Goal: Transaction & Acquisition: Purchase product/service

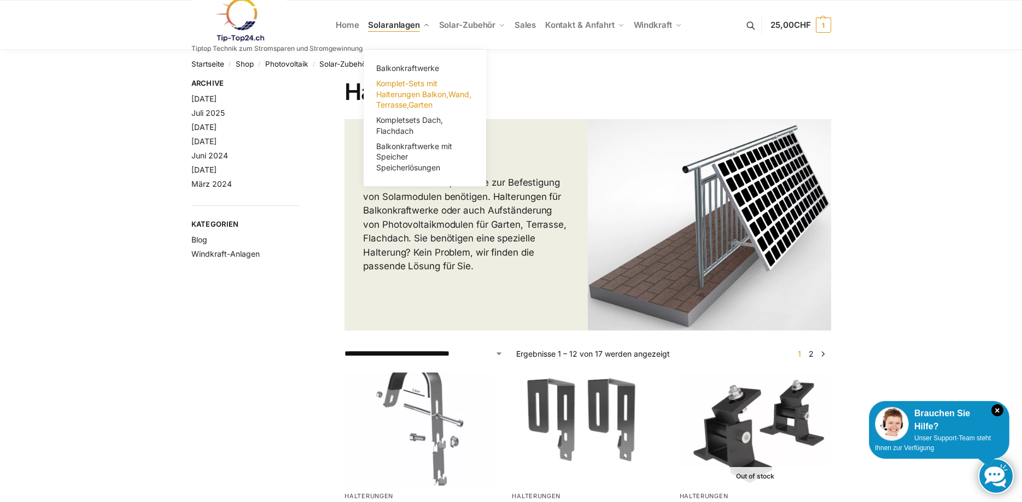
click at [406, 94] on span "Komplet-Sets mit Halterungen Balkon,Wand, Terrasse,Garten" at bounding box center [423, 94] width 95 height 31
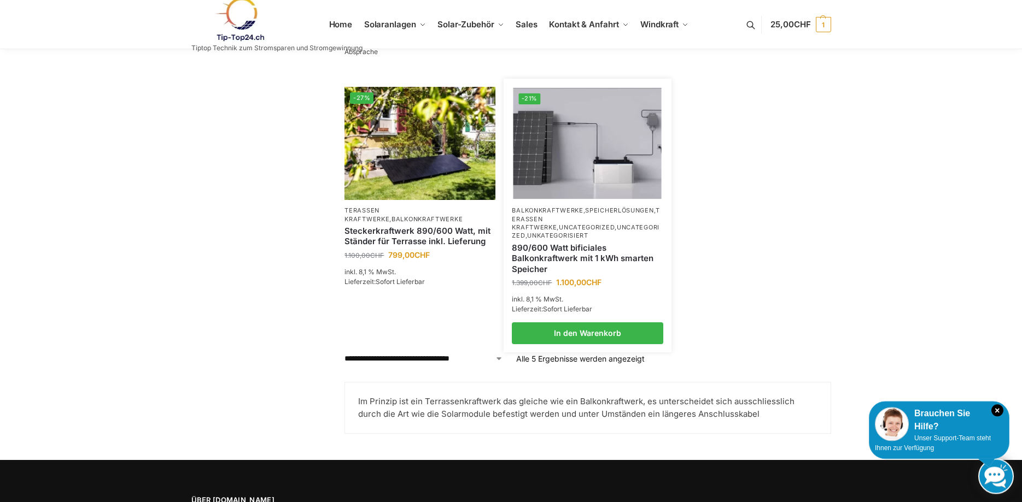
scroll to position [394, 0]
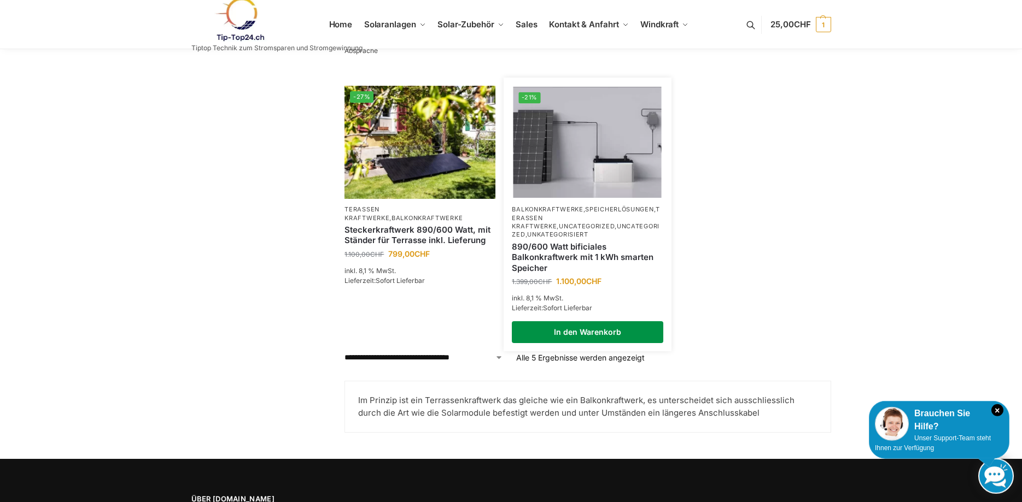
click at [584, 323] on link "In den Warenkorb" at bounding box center [587, 332] width 151 height 22
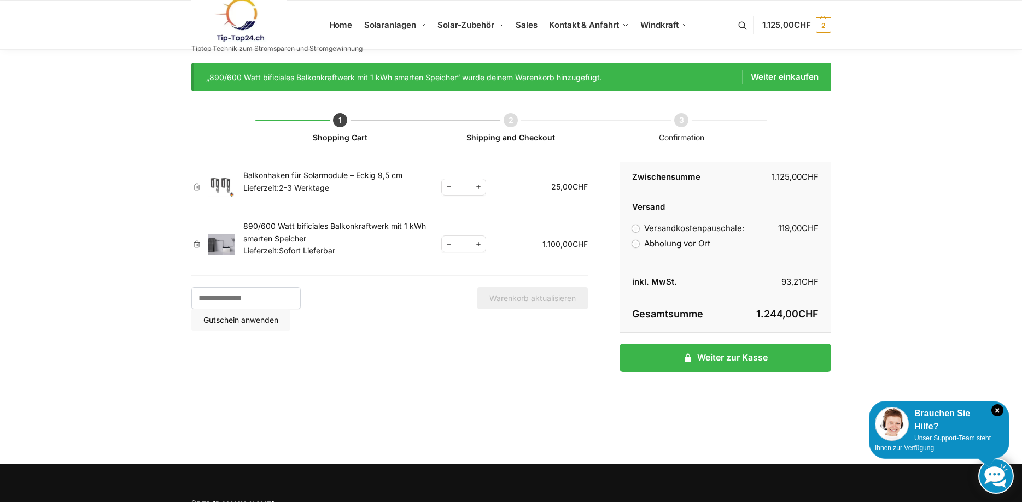
click at [218, 245] on img at bounding box center [221, 244] width 27 height 21
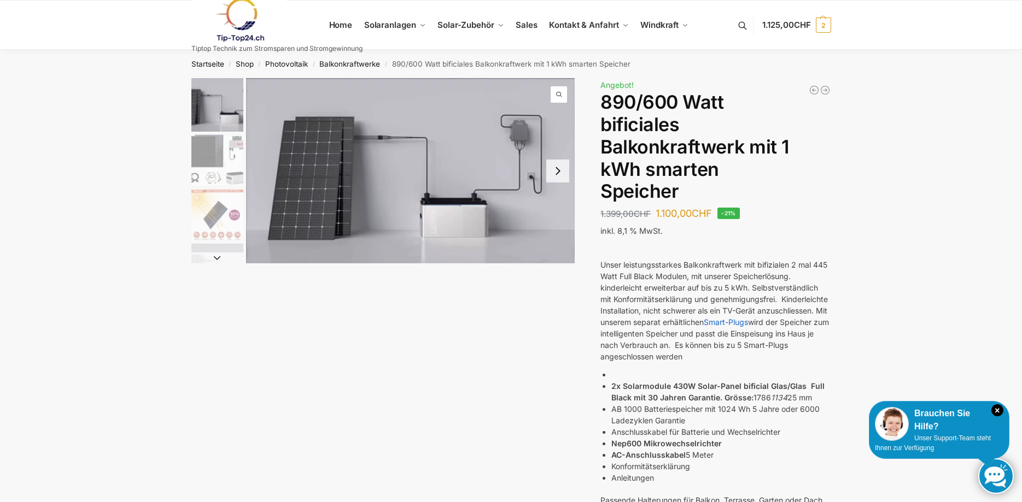
click at [222, 163] on img "2 / 7" at bounding box center [217, 160] width 52 height 52
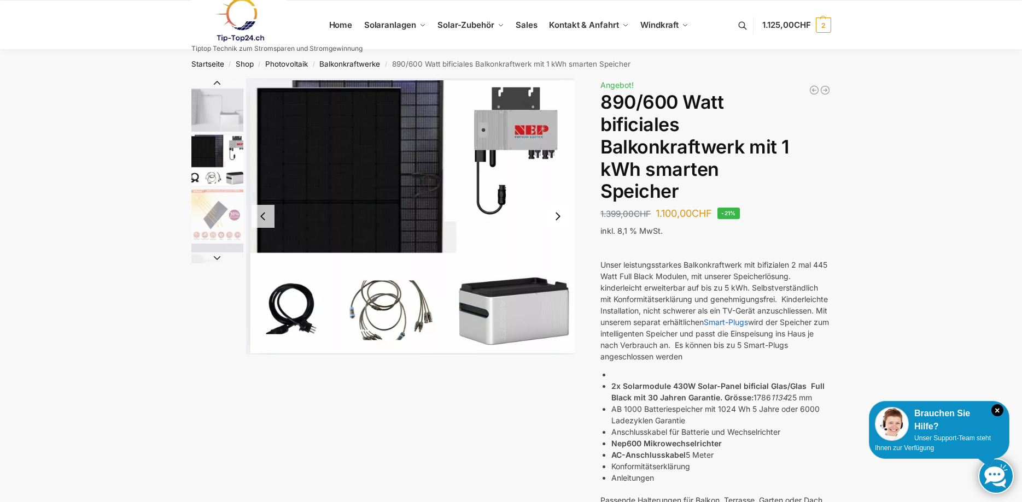
click at [212, 217] on img "3 / 7" at bounding box center [217, 215] width 52 height 52
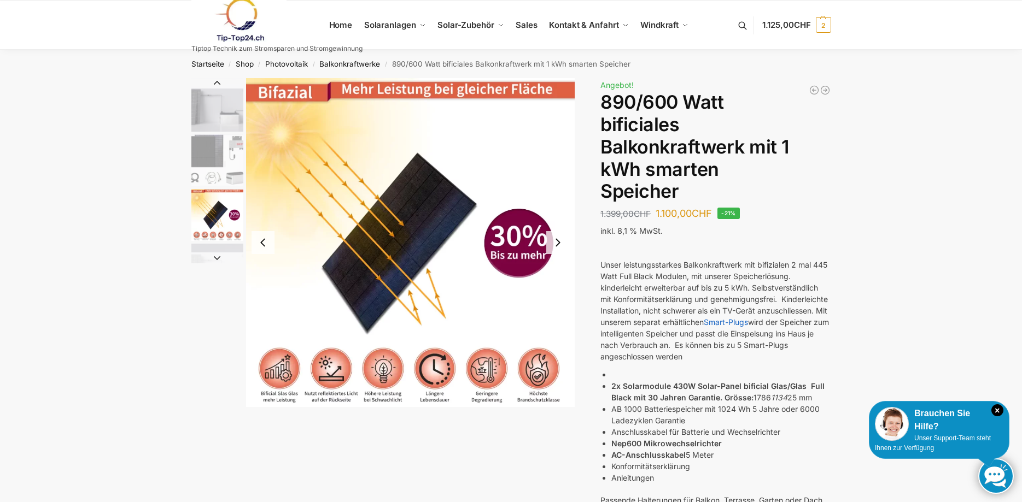
click at [206, 253] on img "4 / 7" at bounding box center [217, 270] width 52 height 52
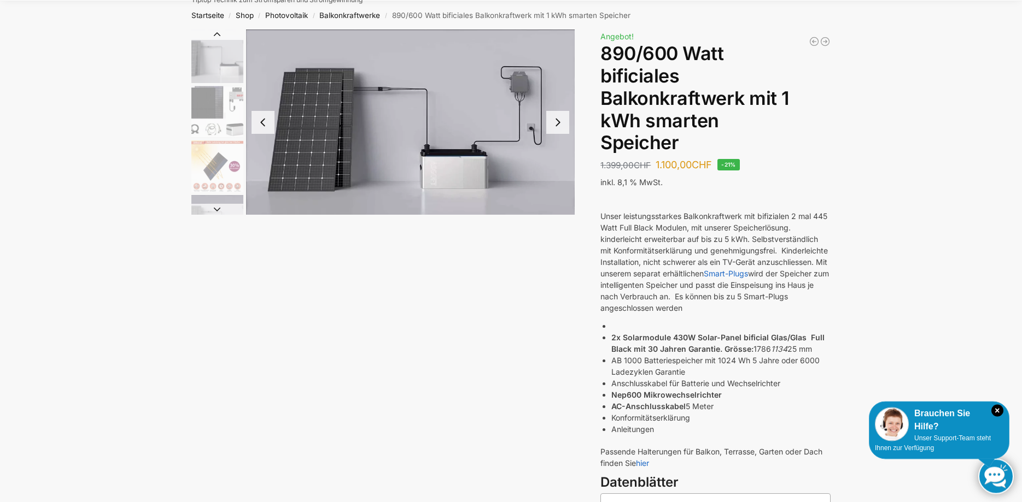
scroll to position [57, 0]
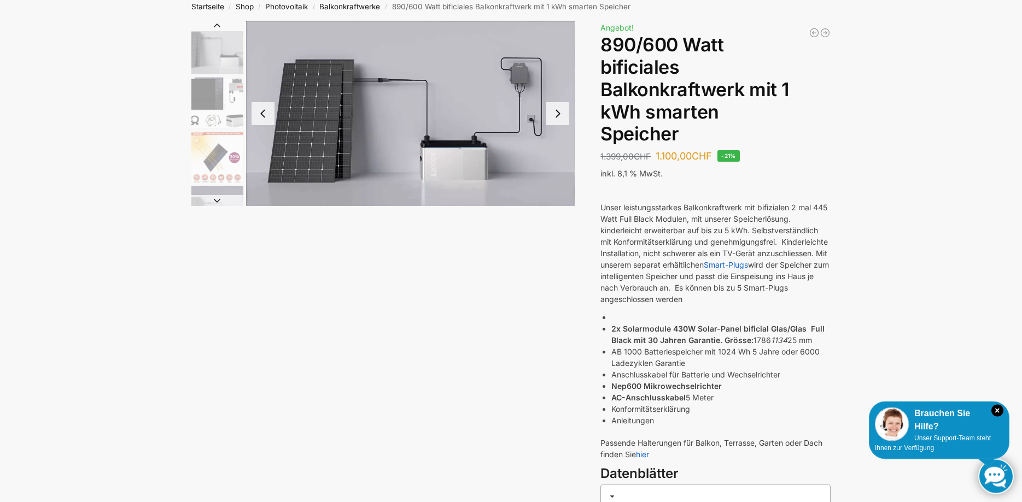
click at [712, 288] on p "Unser leistungsstarkes Balkonkraftwerk mit bifizialen 2 mal 445 Watt Full Black…" at bounding box center [715, 253] width 230 height 103
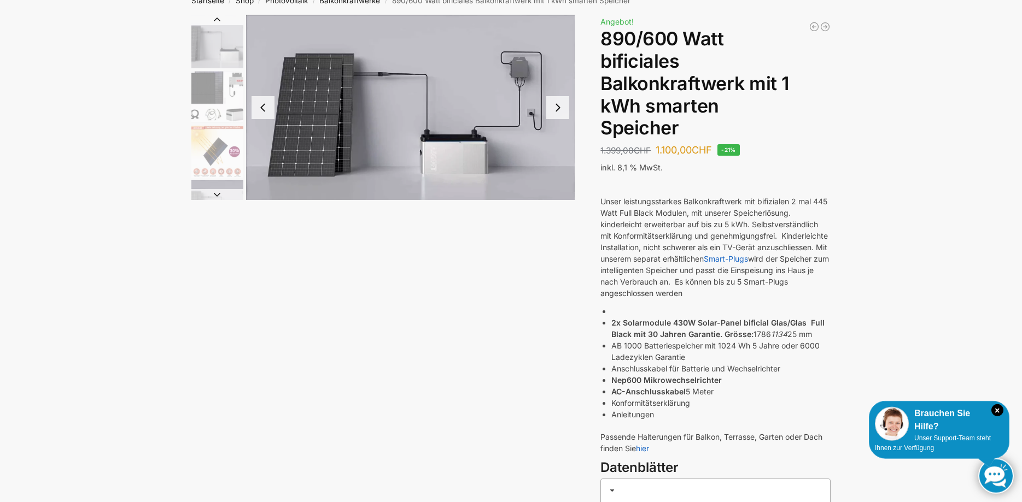
scroll to position [0, 0]
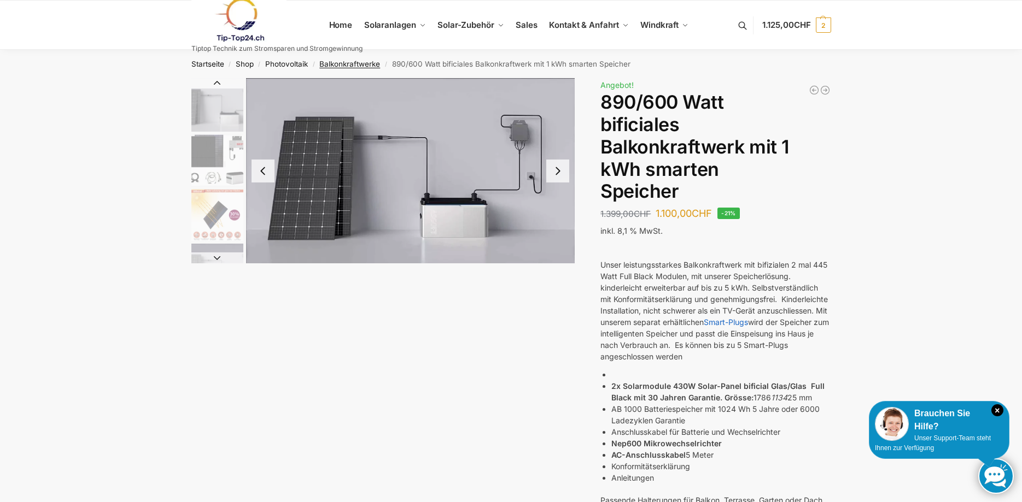
click at [331, 62] on link "Balkonkraftwerke" at bounding box center [349, 64] width 61 height 9
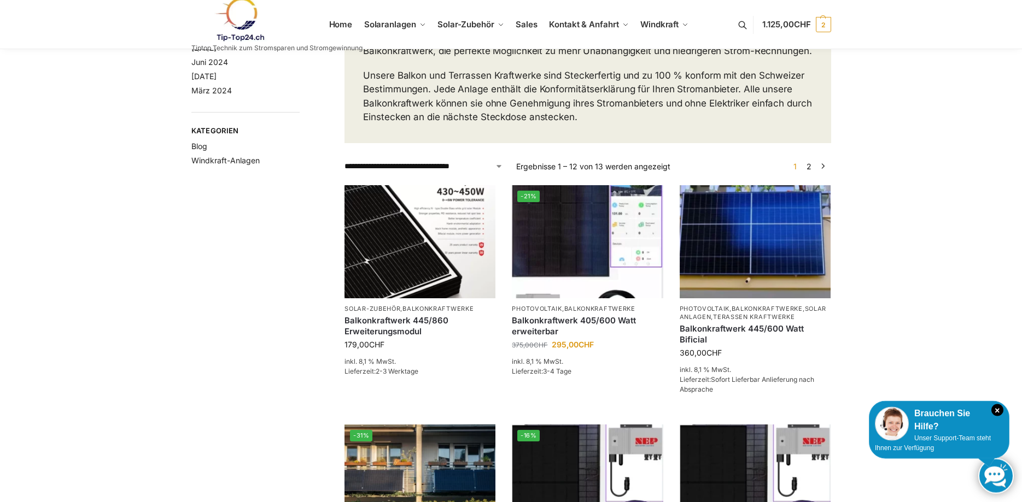
scroll to position [95, 0]
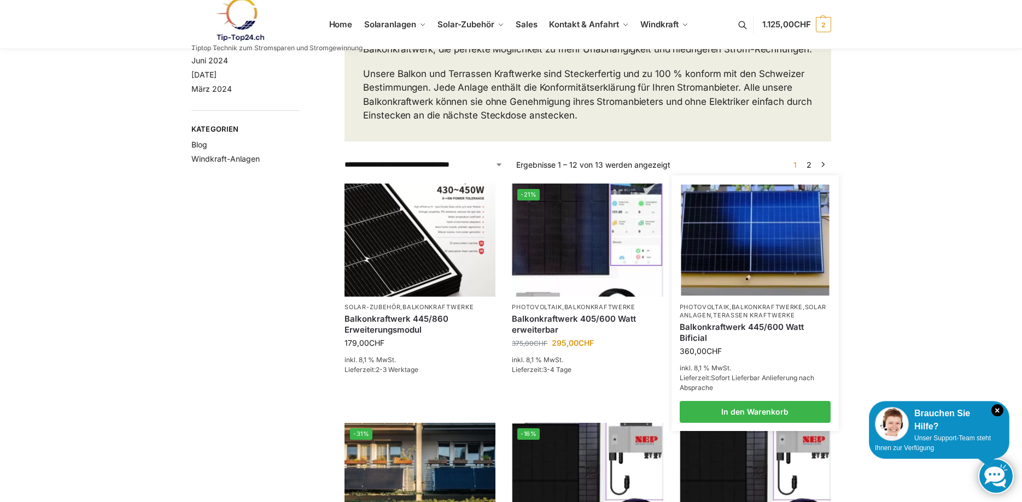
click at [736, 337] on link "Balkonkraftwerk 445/600 Watt Bificial" at bounding box center [754, 332] width 151 height 21
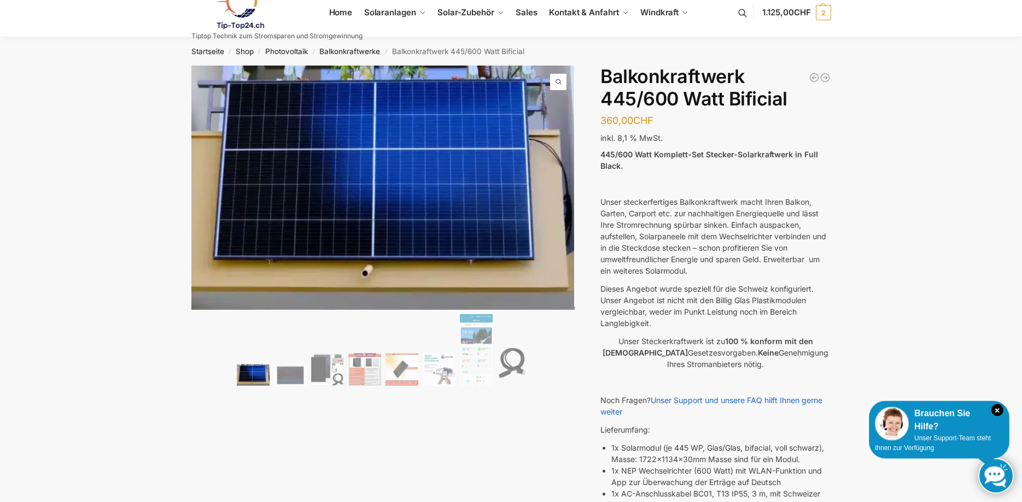
scroll to position [19, 0]
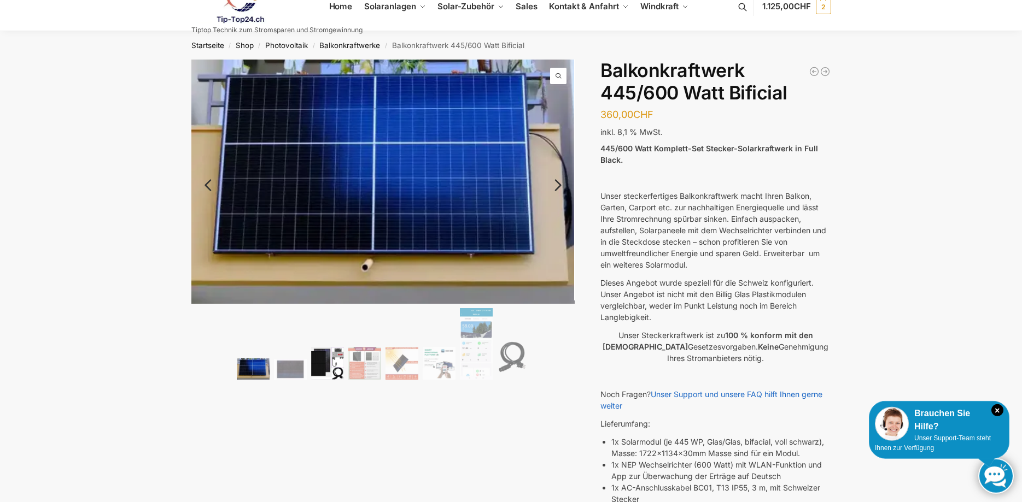
click at [329, 366] on img at bounding box center [327, 363] width 33 height 33
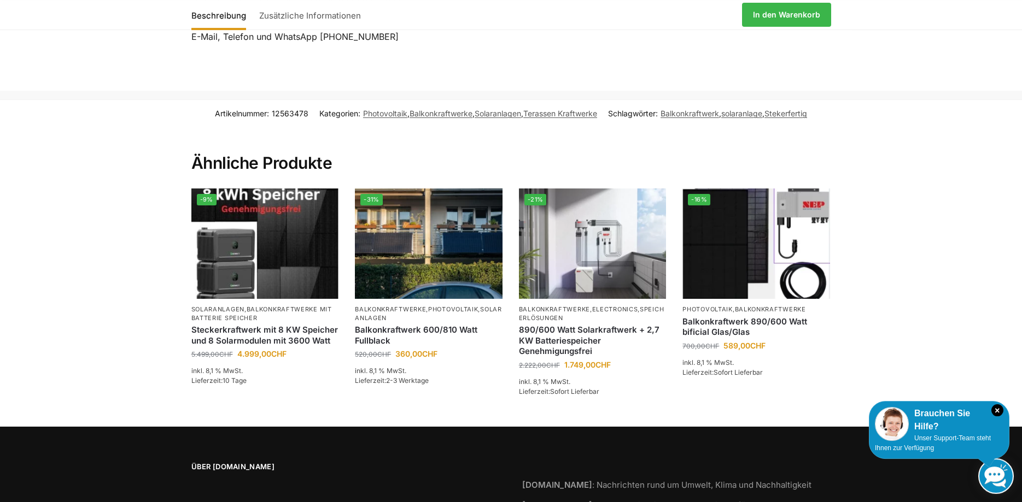
scroll to position [1658, 0]
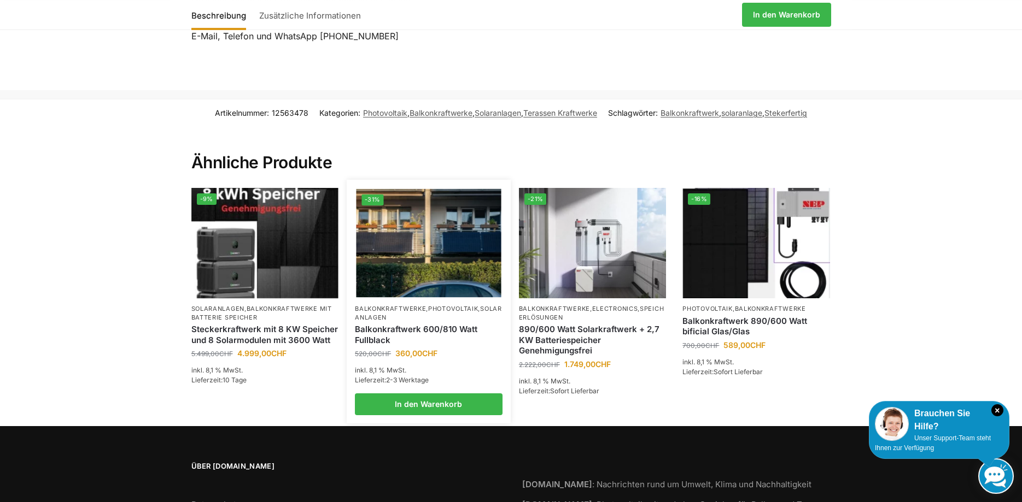
click at [409, 324] on link "Balkonkraftwerk 600/810 Watt Fullblack" at bounding box center [429, 334] width 148 height 21
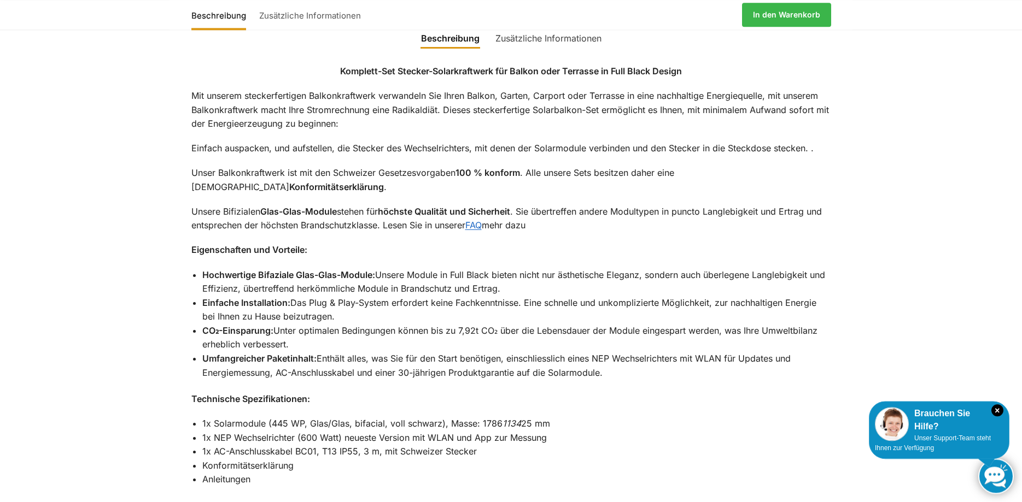
scroll to position [878, 0]
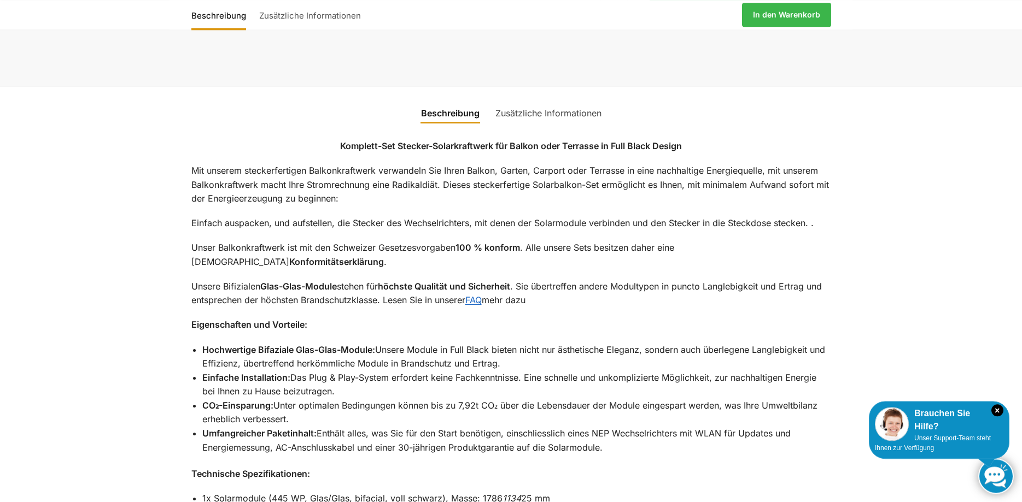
click at [284, 16] on link "Zusätzliche Informationen" at bounding box center [310, 15] width 113 height 26
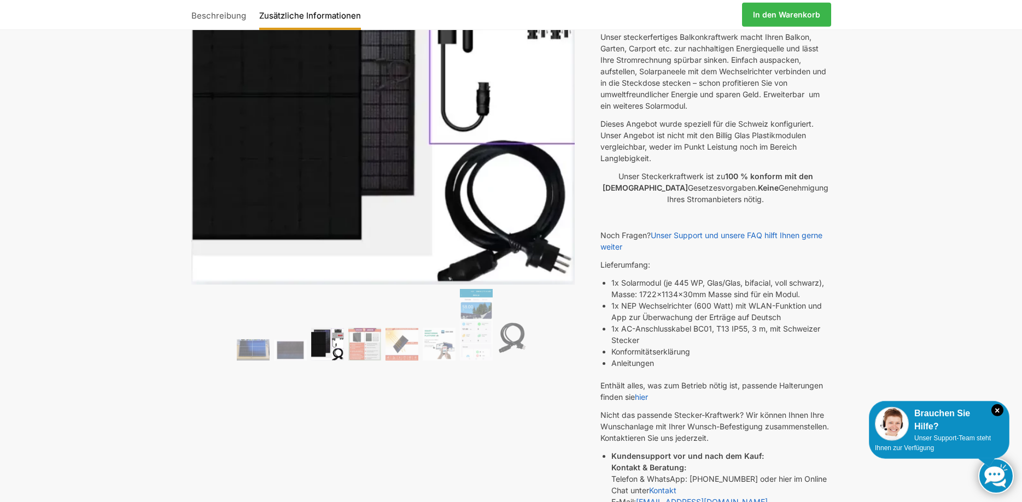
scroll to position [0, 0]
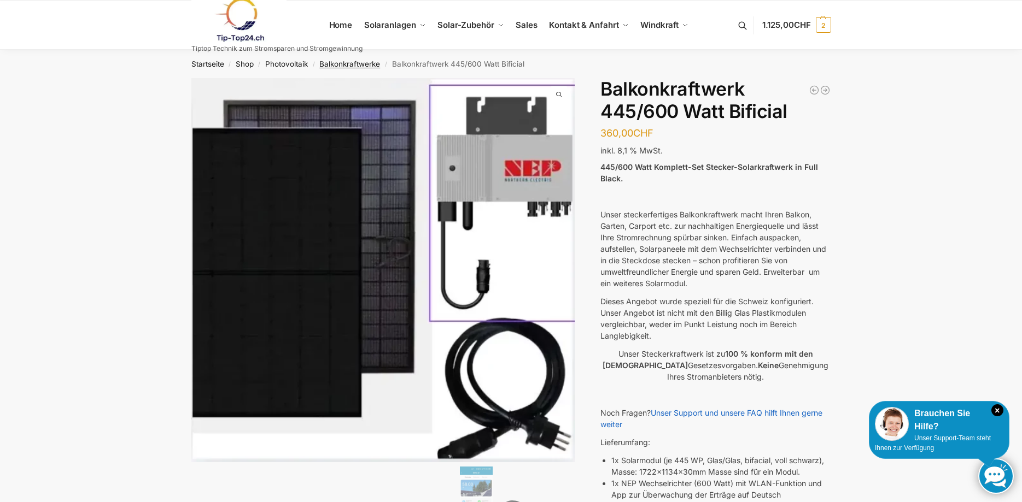
click at [343, 61] on link "Balkonkraftwerke" at bounding box center [349, 64] width 61 height 9
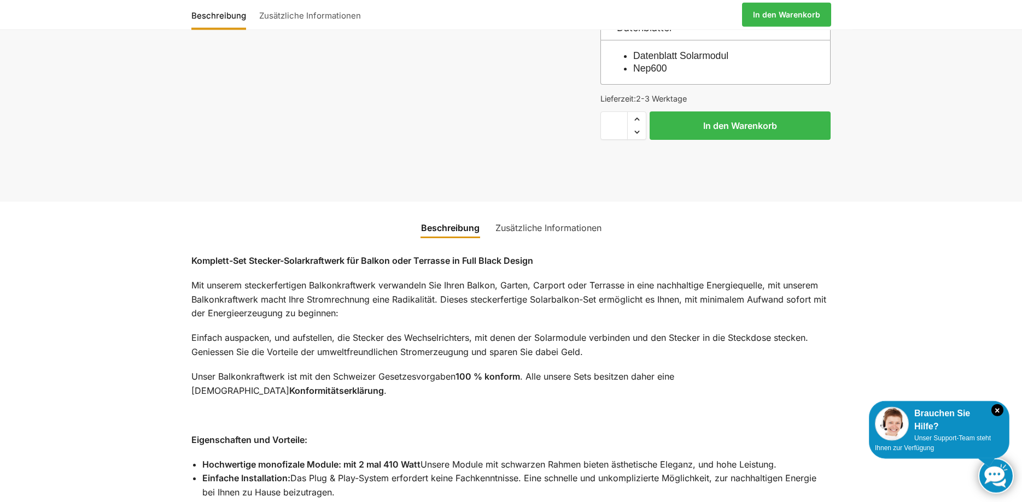
scroll to position [553, 0]
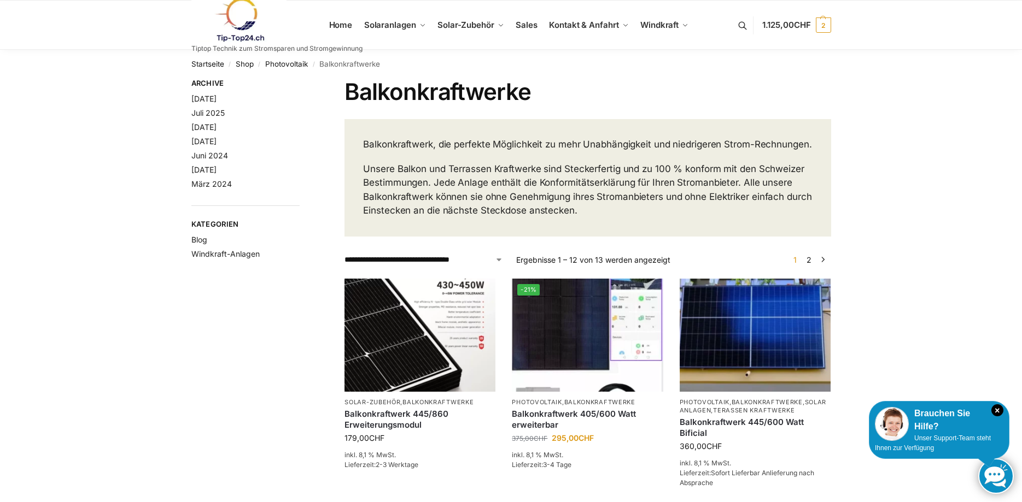
click at [344, 27] on link at bounding box center [276, 20] width 171 height 44
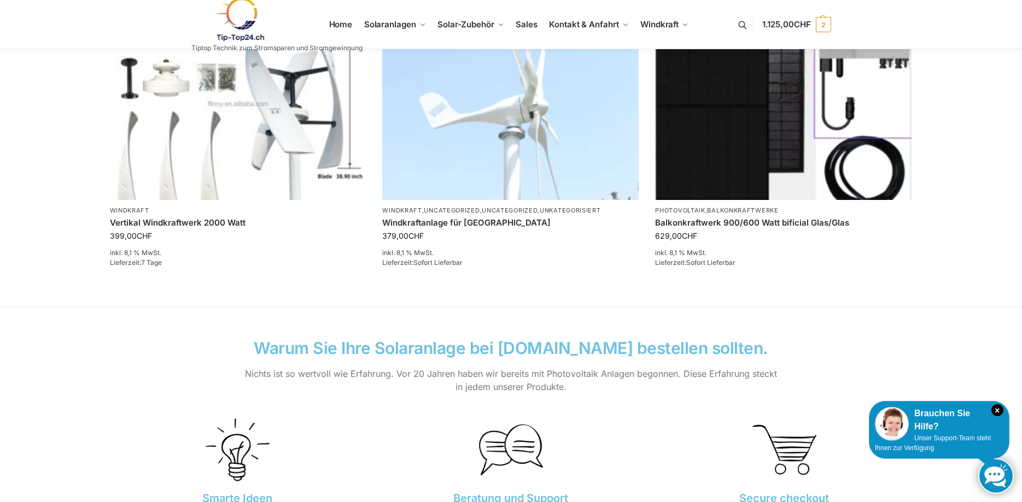
scroll to position [735, 0]
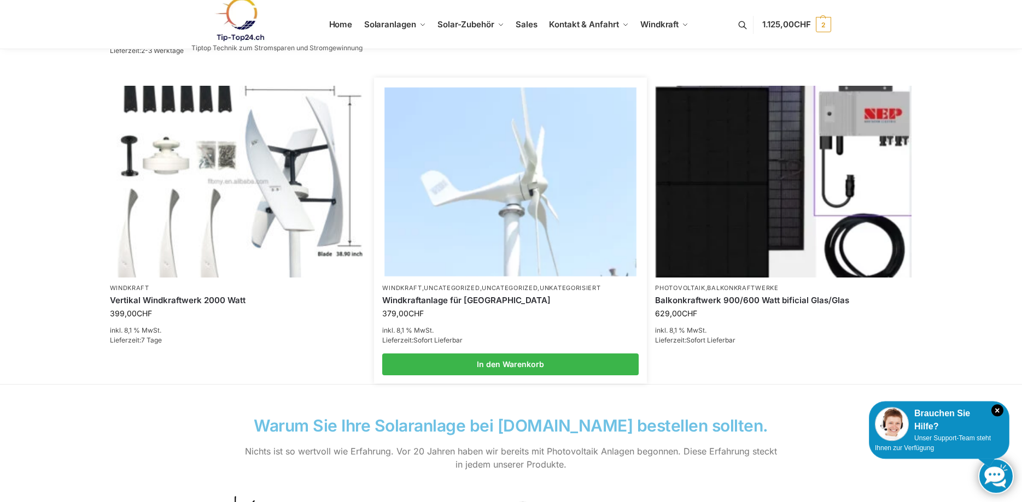
click at [468, 292] on p "Windkraft , Uncategorized , Uncategorized , Unkategorisiert" at bounding box center [510, 288] width 256 height 8
click at [467, 300] on link "Windkraftanlage für [GEOGRAPHIC_DATA]" at bounding box center [510, 300] width 256 height 11
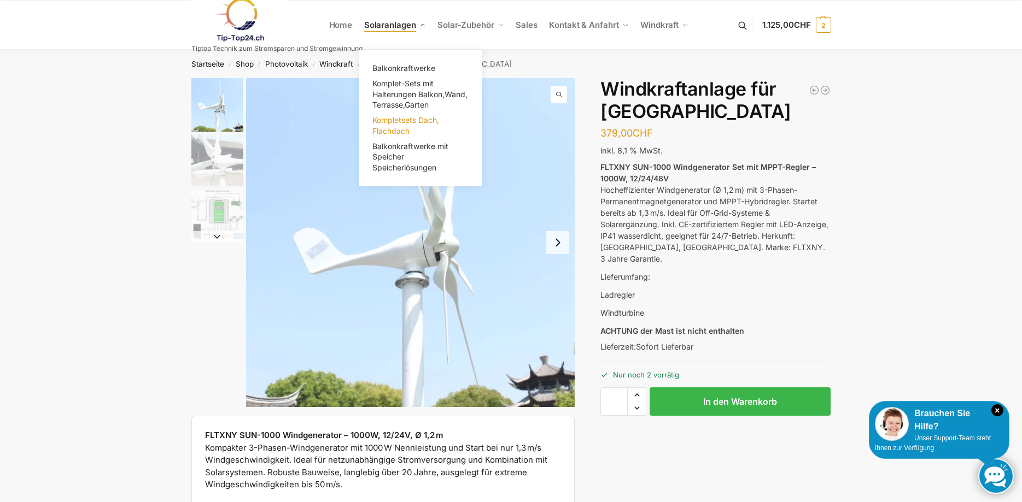
click at [392, 123] on span "Kompletsets Dach, Flachdach" at bounding box center [405, 125] width 67 height 20
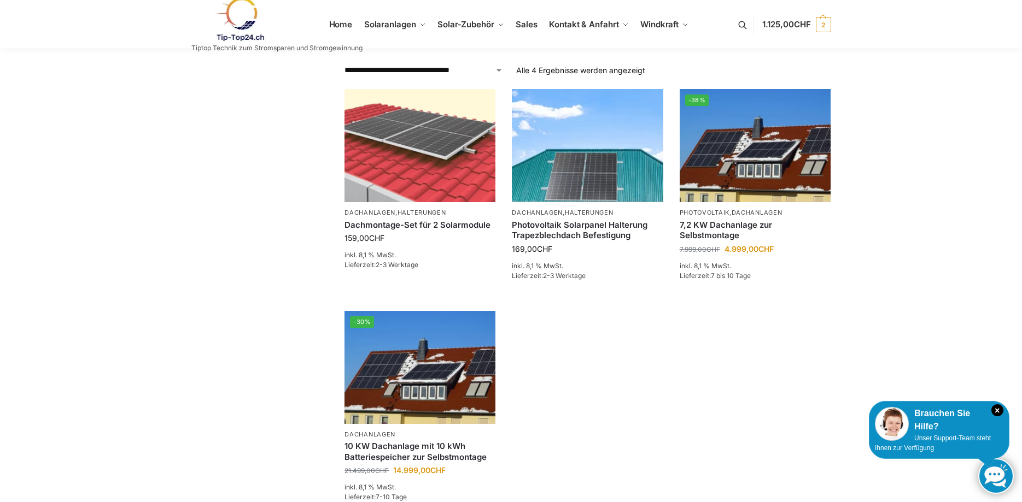
scroll to position [231, 0]
